Goal: Use online tool/utility: Use online tool/utility

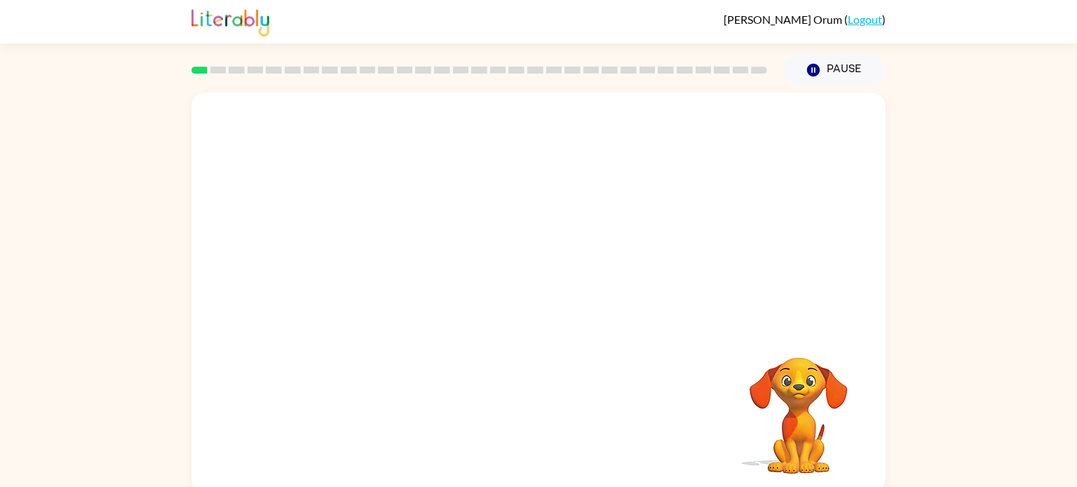
click at [422, 204] on div at bounding box center [538, 211] width 694 height 236
click at [509, 126] on video "Your browser must support playing .mp4 files to use Literably. Please try using…" at bounding box center [538, 211] width 694 height 236
click at [509, 131] on video "Your browser must support playing .mp4 files to use Literably. Please try using…" at bounding box center [538, 211] width 694 height 236
click at [506, 138] on video "Your browser must support playing .mp4 files to use Literably. Please try using…" at bounding box center [538, 211] width 694 height 236
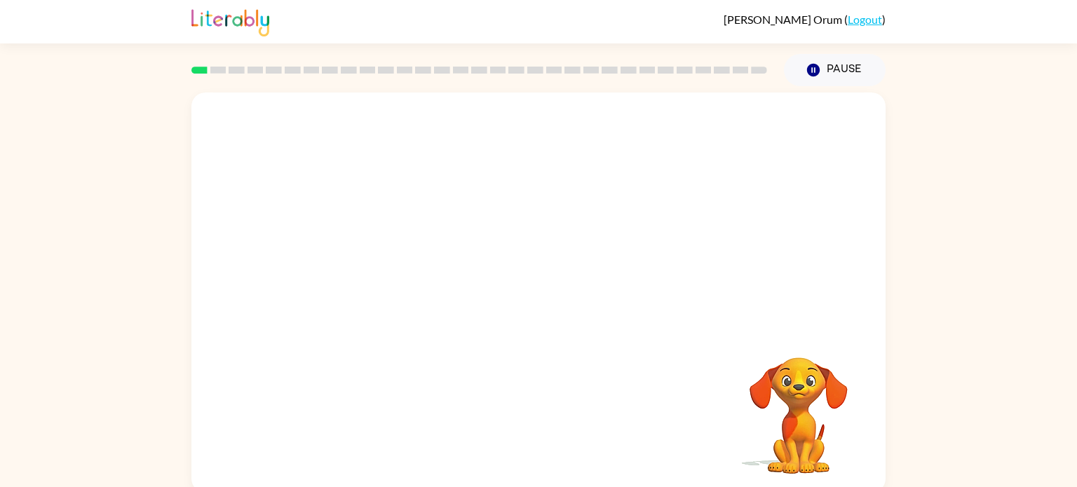
click at [506, 138] on video "Your browser must support playing .mp4 files to use Literably. Please try using…" at bounding box center [538, 211] width 694 height 236
click at [506, 136] on video "Your browser must support playing .mp4 files to use Literably. Please try using…" at bounding box center [538, 211] width 694 height 236
click at [548, 316] on button "button" at bounding box center [539, 299] width 90 height 51
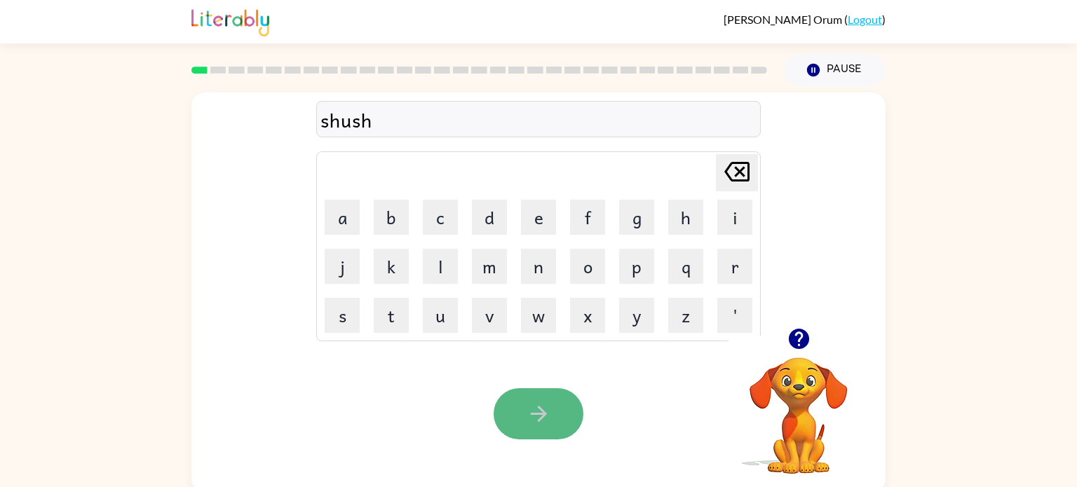
click at [541, 414] on icon "button" at bounding box center [538, 414] width 16 height 16
click at [553, 396] on button "button" at bounding box center [539, 414] width 90 height 51
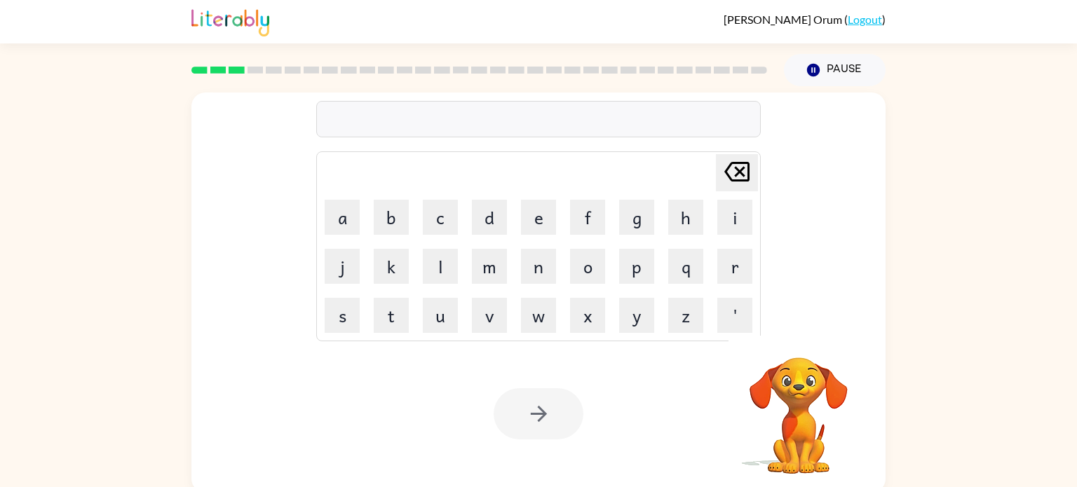
click at [600, 111] on div at bounding box center [538, 119] width 445 height 36
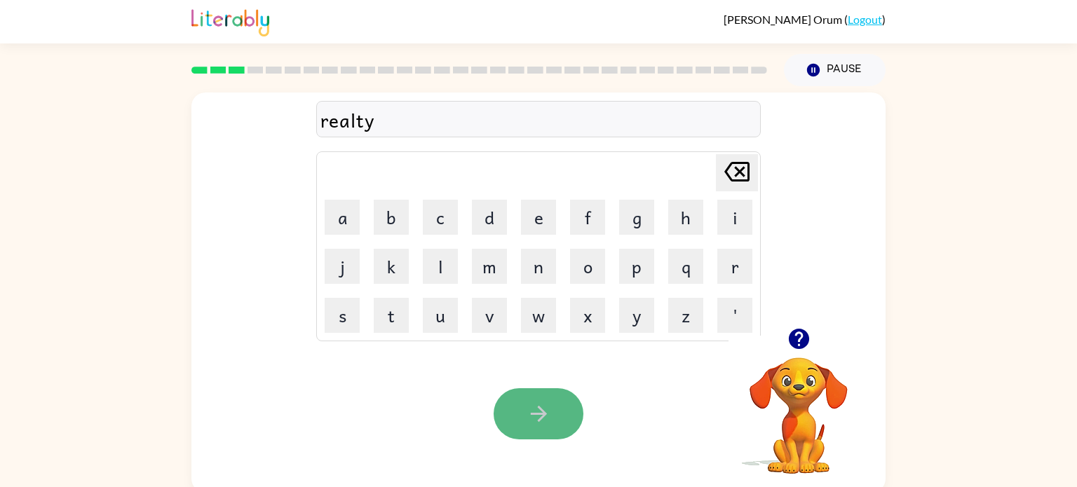
click at [526, 398] on button "button" at bounding box center [539, 414] width 90 height 51
click at [523, 408] on button "button" at bounding box center [539, 414] width 90 height 51
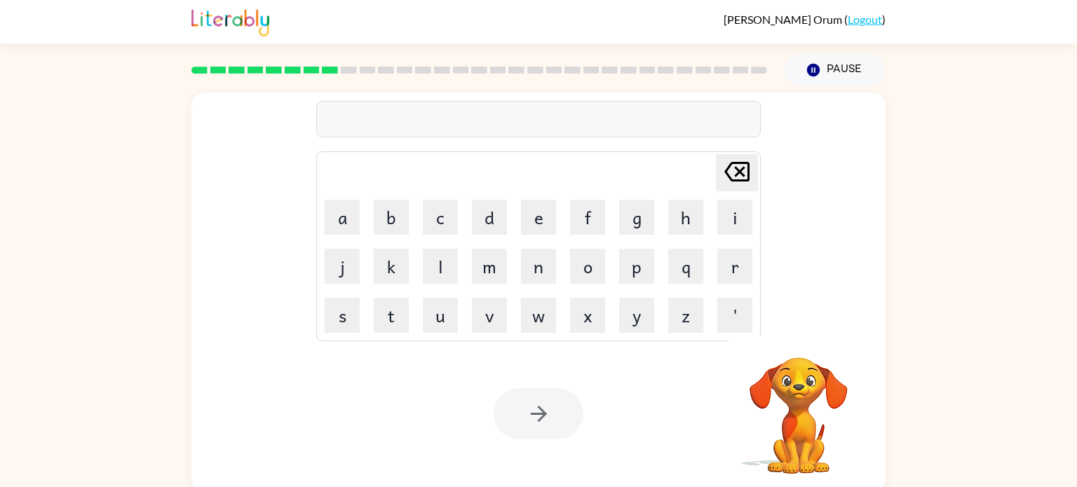
click at [579, 100] on div "[PERSON_NAME] last character input a b c d e f g h i j k l m n o p q r s t u v …" at bounding box center [538, 211] width 445 height 262
click at [585, 117] on div at bounding box center [538, 119] width 445 height 36
click at [581, 120] on div at bounding box center [538, 119] width 445 height 36
click at [449, 125] on div at bounding box center [538, 119] width 445 height 36
click at [479, 117] on div at bounding box center [538, 119] width 445 height 36
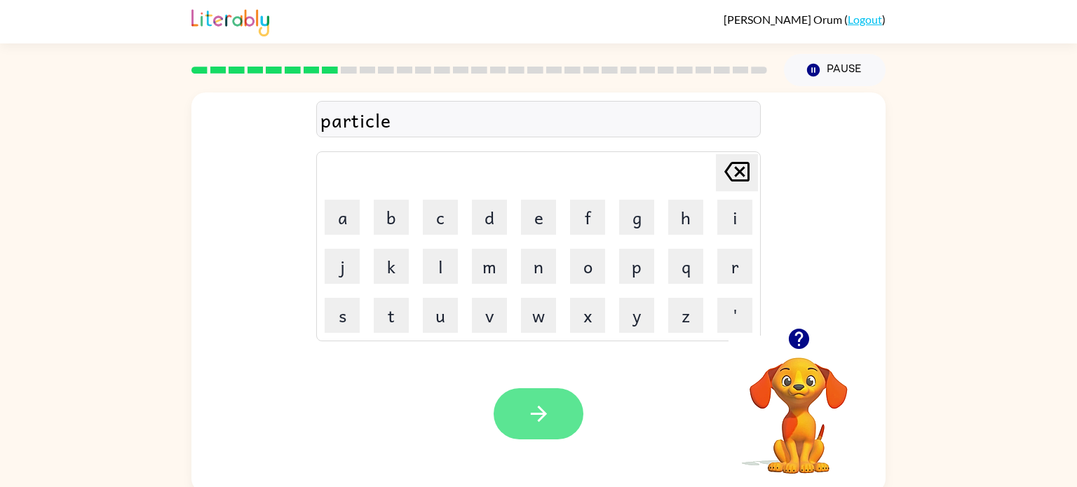
click at [553, 415] on button "button" at bounding box center [539, 414] width 90 height 51
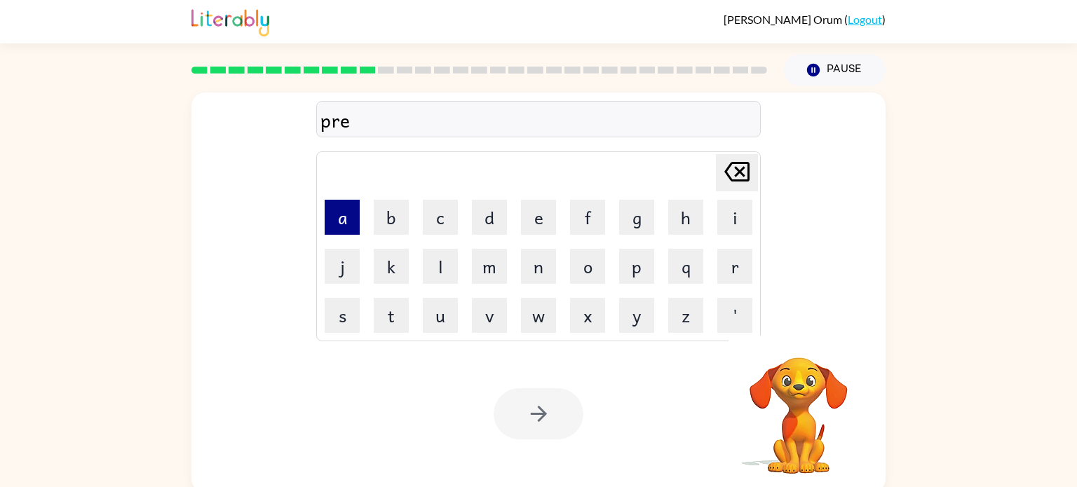
scroll to position [6, 0]
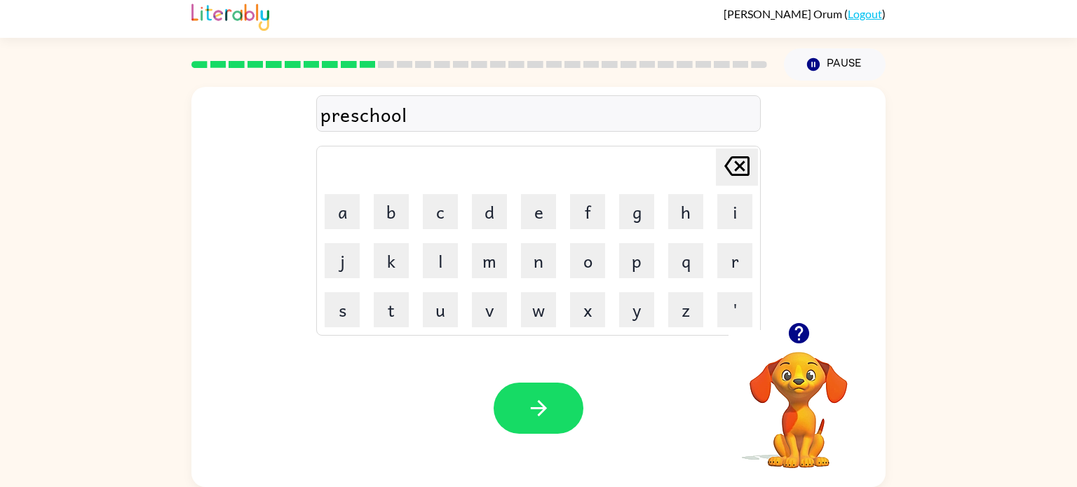
click at [354, 118] on div "preschool" at bounding box center [539, 114] width 436 height 29
click at [549, 423] on button "button" at bounding box center [539, 408] width 90 height 51
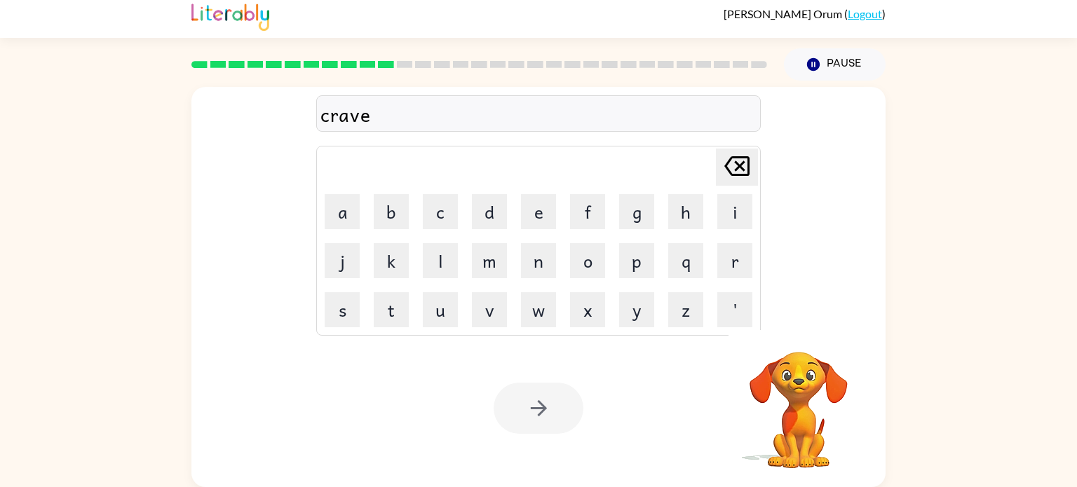
click at [516, 424] on div at bounding box center [539, 408] width 90 height 51
click at [545, 399] on icon "button" at bounding box center [539, 408] width 25 height 25
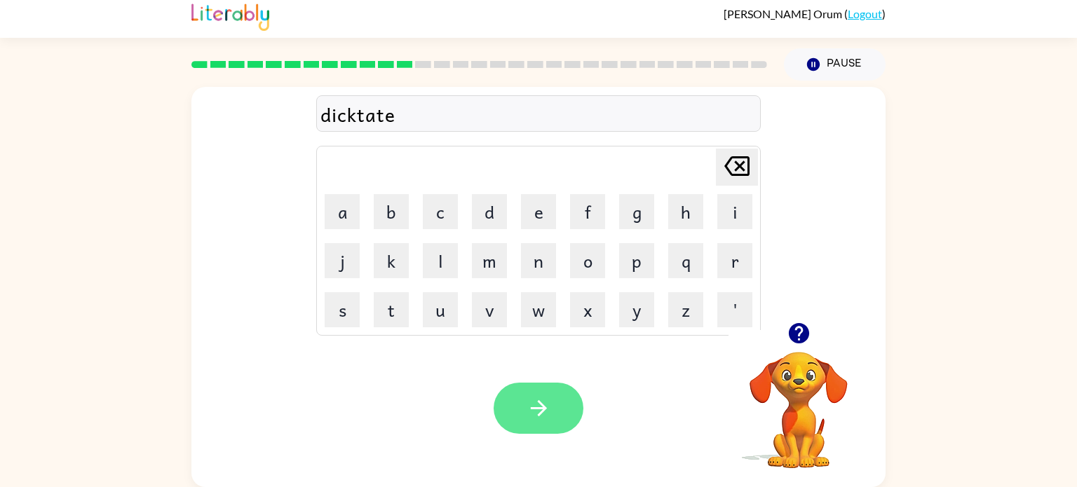
click at [545, 419] on icon "button" at bounding box center [539, 408] width 25 height 25
click at [527, 408] on icon "button" at bounding box center [539, 408] width 25 height 25
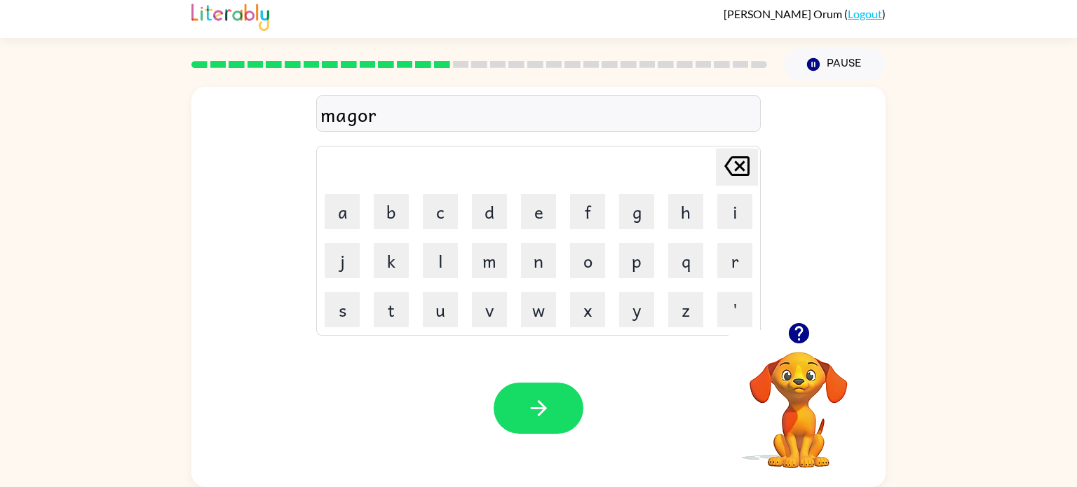
click at [356, 121] on div "magor" at bounding box center [539, 114] width 436 height 29
click at [361, 118] on div "magoj" at bounding box center [539, 114] width 436 height 29
click at [382, 123] on div "magoj" at bounding box center [539, 114] width 436 height 29
click at [377, 116] on div "magoj" at bounding box center [539, 114] width 436 height 29
click at [543, 398] on icon "button" at bounding box center [539, 408] width 25 height 25
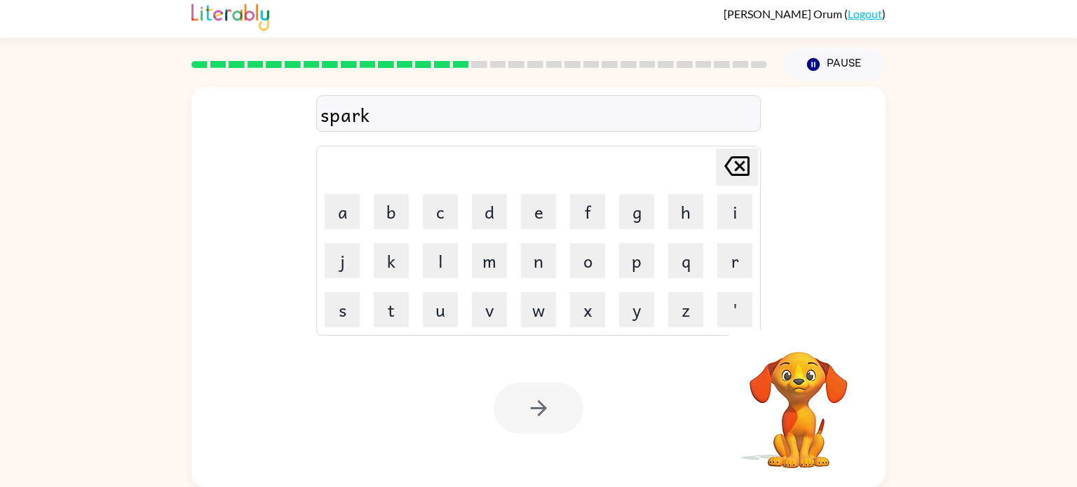
click at [540, 417] on div at bounding box center [539, 408] width 90 height 51
click at [521, 396] on button "button" at bounding box center [539, 408] width 90 height 51
click at [533, 408] on div at bounding box center [539, 408] width 90 height 51
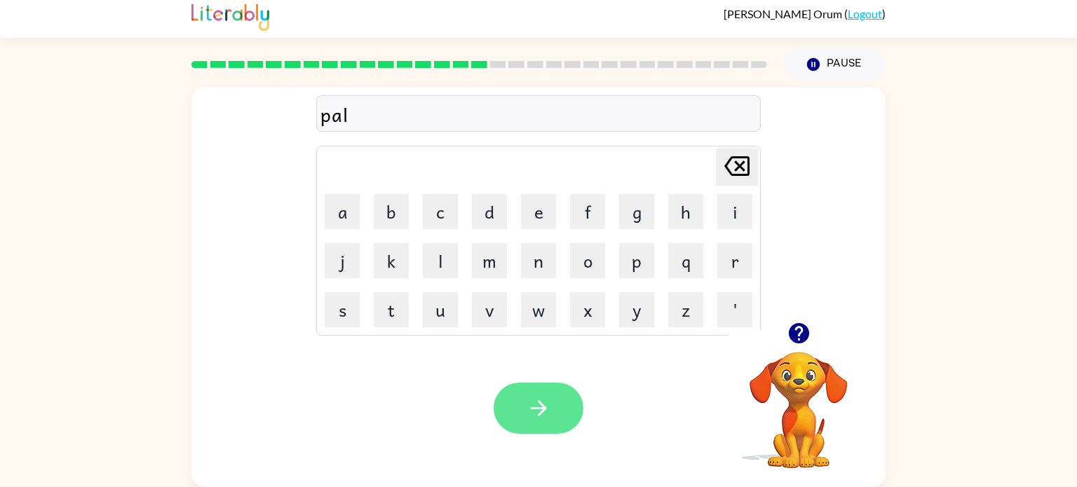
click at [498, 417] on button "button" at bounding box center [539, 408] width 90 height 51
click at [553, 406] on button "button" at bounding box center [539, 408] width 90 height 51
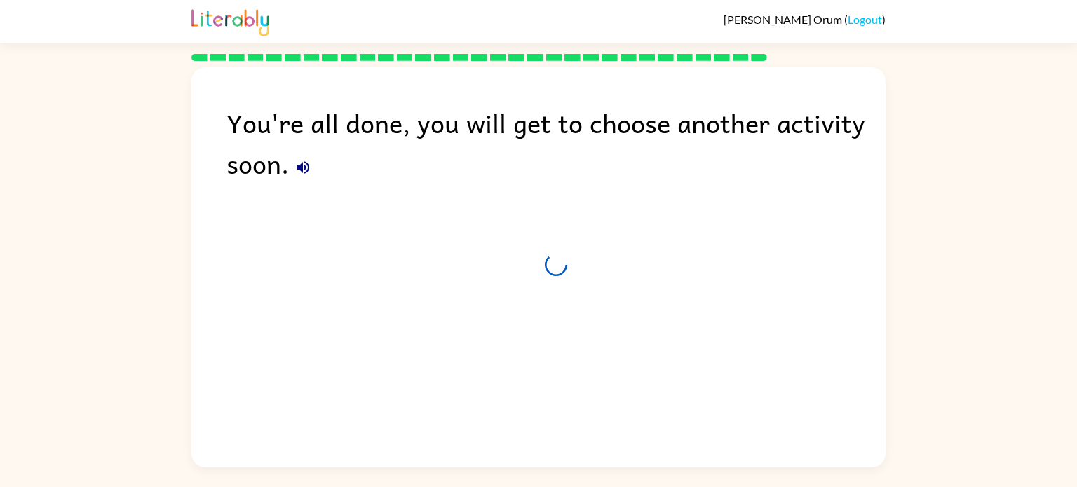
scroll to position [0, 0]
